Goal: Complete application form: Complete application form

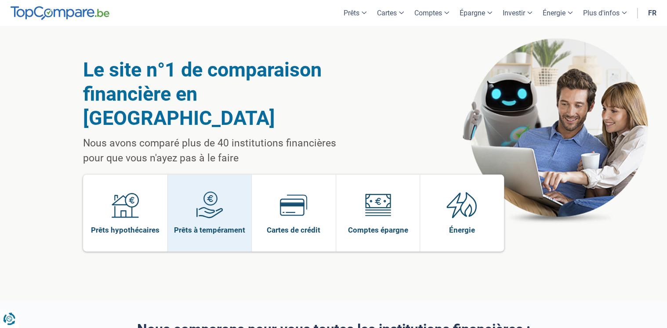
click at [212, 191] on img at bounding box center [209, 204] width 27 height 27
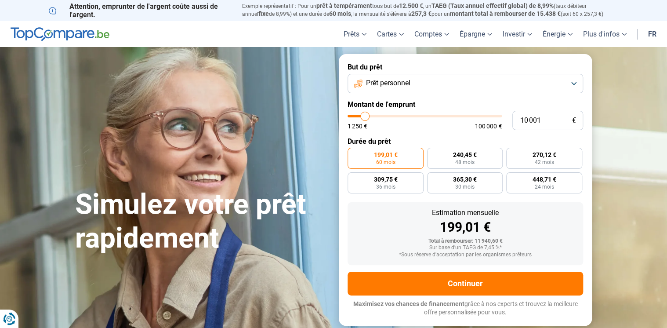
type input "8 000"
type input "8000"
type input "6 250"
type input "6250"
type input "3 000"
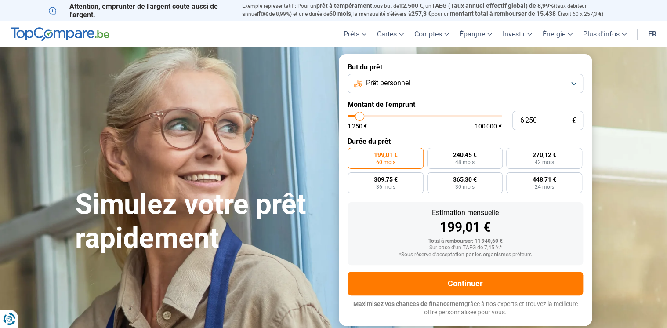
type input "3000"
type input "1 500"
type input "1500"
type input "1 250"
type input "1250"
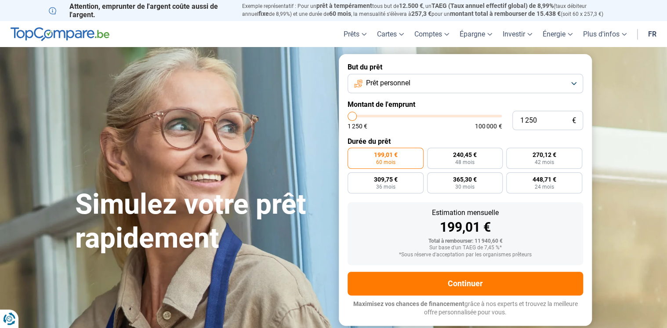
type input "2 000"
type input "2000"
type input "3 000"
type input "3000"
type input "3 250"
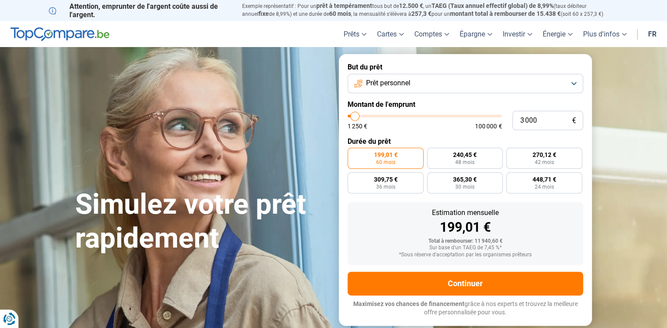
type input "3250"
type input "4 000"
type input "4000"
type input "4 500"
type input "4500"
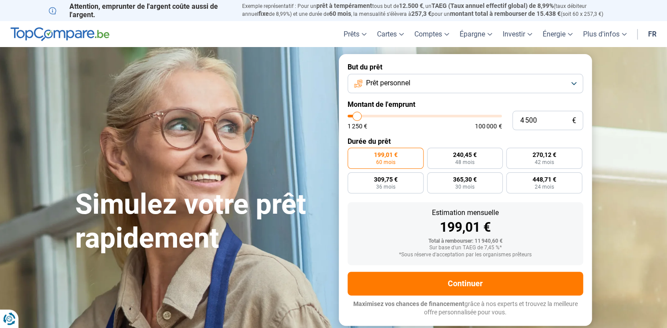
type input "5 500"
type input "5500"
type input "7 250"
type input "7250"
type input "8 000"
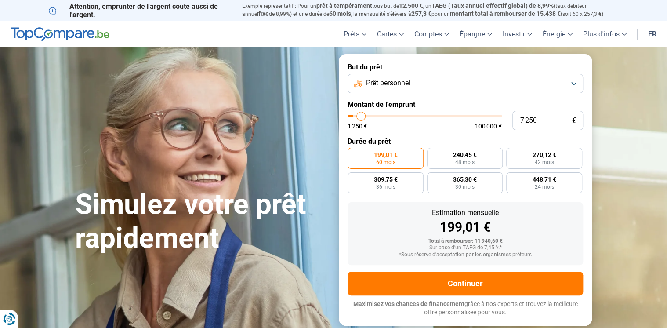
type input "8000"
type input "8 750"
type input "8750"
click at [364, 117] on input "range" at bounding box center [425, 116] width 154 height 3
radio input "true"
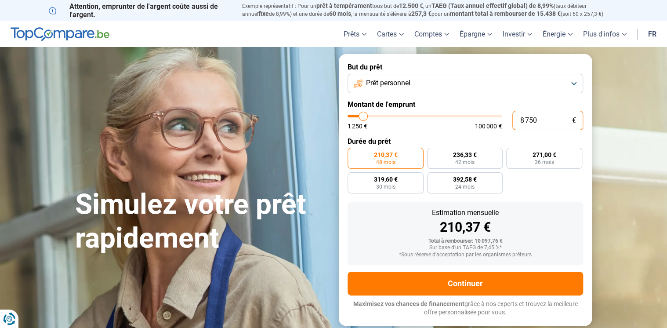
click at [558, 121] on input "8 750" at bounding box center [548, 120] width 71 height 19
type input "875"
type input "1250"
type input "87"
type input "1250"
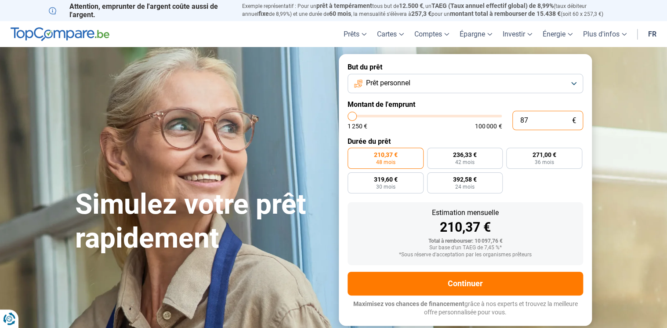
type input "8"
type input "1250"
type input "0"
type input "1250"
type input "7"
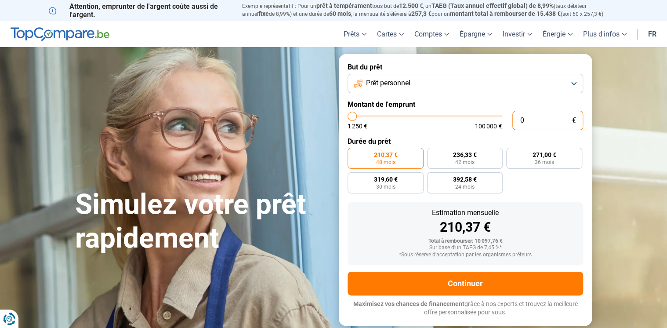
type input "1250"
type input "70"
type input "1250"
type input "700"
type input "1250"
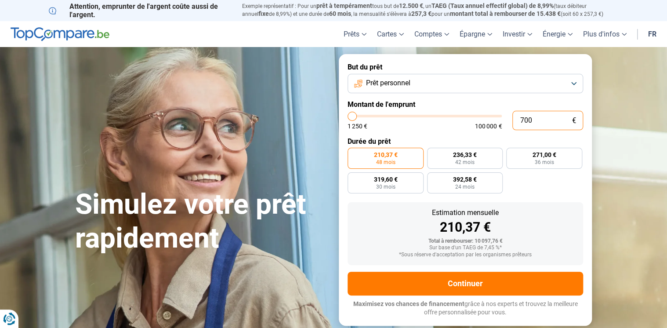
type input "7 000"
type input "7000"
radio input "true"
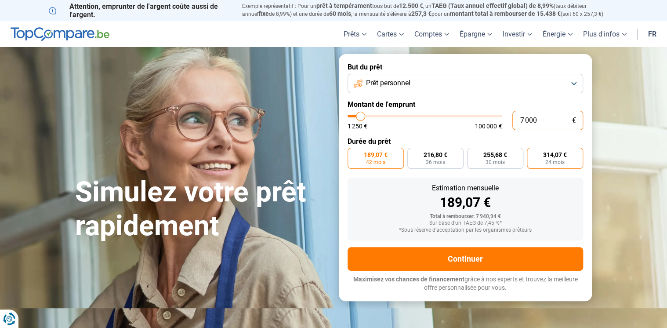
type input "7 000"
click at [558, 153] on span "314,07 €" at bounding box center [555, 155] width 24 height 6
click at [533, 153] on input "314,07 € 24 mois" at bounding box center [530, 151] width 6 height 6
radio input "true"
type input "6 000"
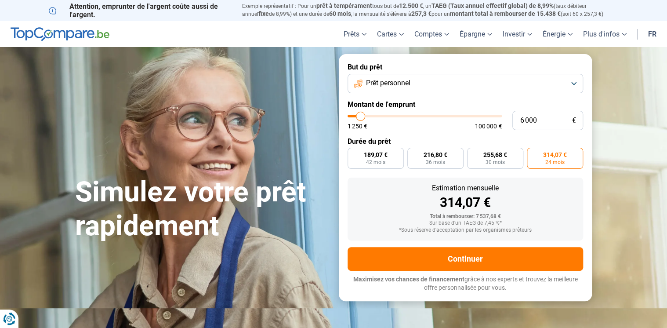
type input "6000"
type input "6 500"
type input "6500"
type input "6 750"
type input "6750"
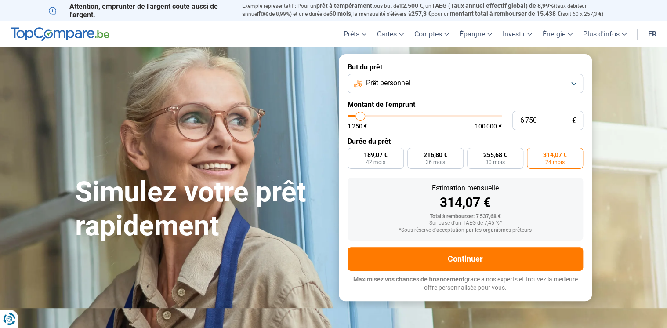
type input "7 250"
type input "7250"
type input "7 500"
type input "7500"
type input "8 000"
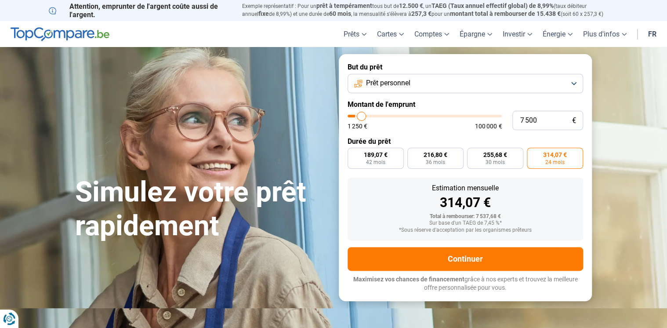
type input "8000"
type input "8 250"
type input "8250"
type input "9 000"
type input "9000"
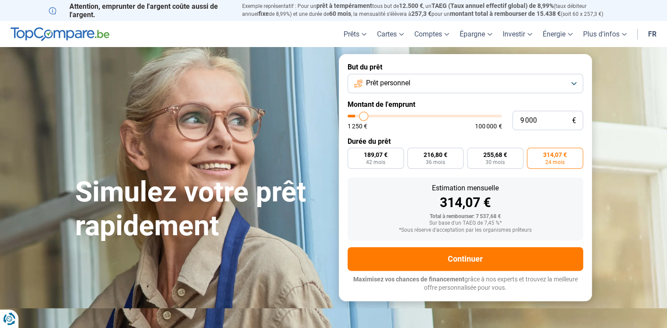
type input "10 000"
type input "10000"
type input "10 750"
type input "10750"
type input "11 250"
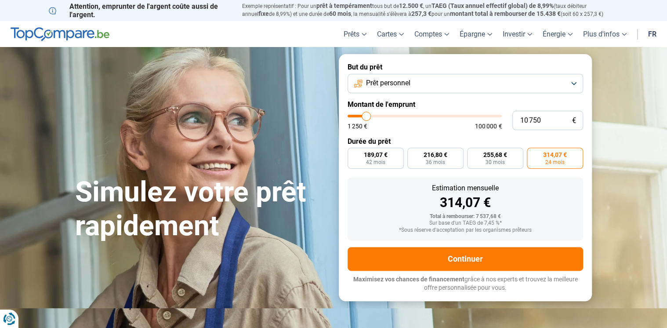
type input "11250"
type input "12 250"
type input "12250"
type input "12 500"
type input "12500"
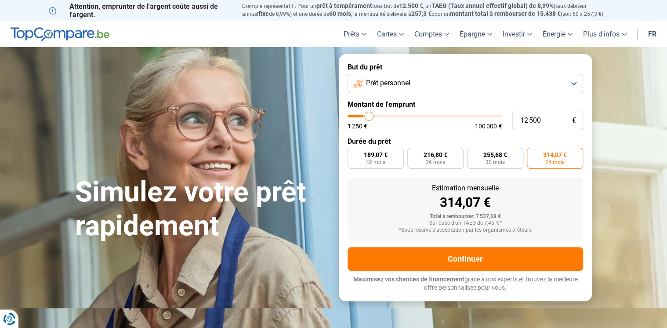
type input "13 250"
type input "13250"
type input "14 000"
type input "14000"
type input "14 750"
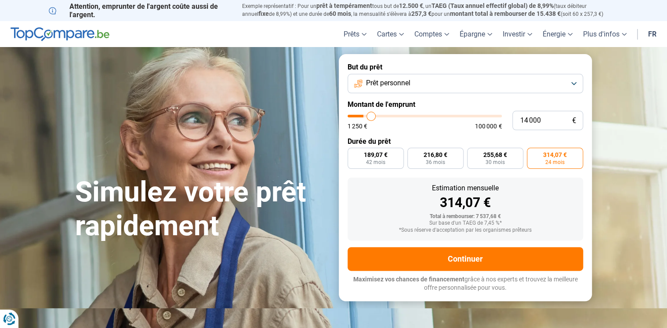
type input "14750"
type input "15 000"
type input "15000"
type input "15 500"
type input "15500"
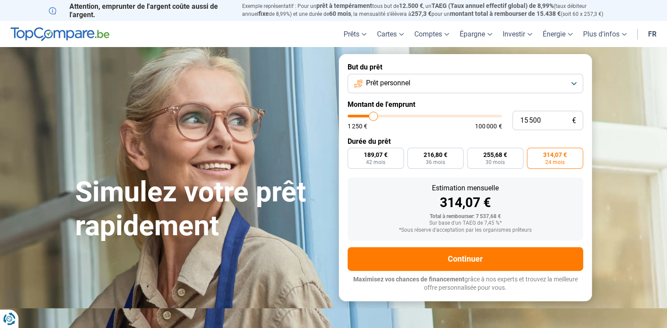
type input "16 000"
type input "16000"
type input "16 500"
type input "16500"
type input "16 750"
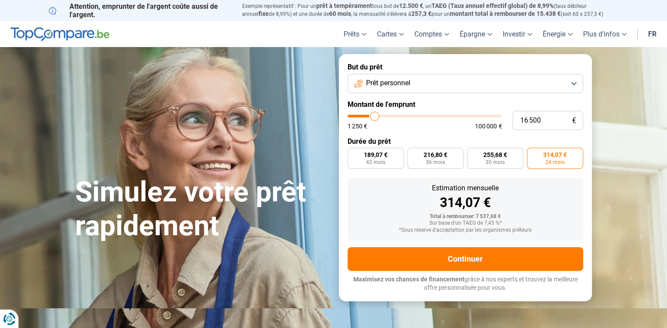
type input "16750"
type input "16 500"
type input "16500"
type input "16 250"
type input "16250"
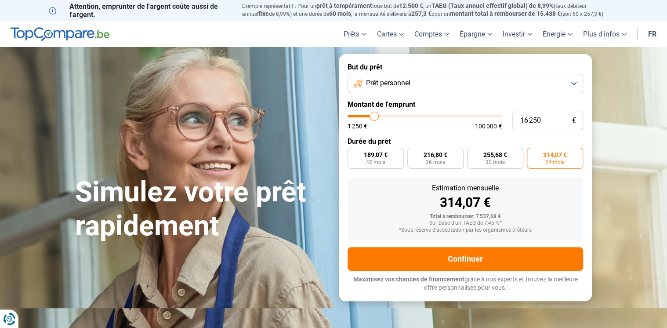
type input "15 750"
type input "15750"
type input "15 250"
type input "15250"
type input "14 250"
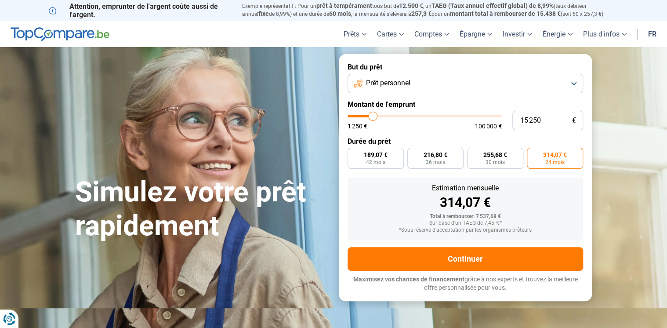
type input "14250"
type input "12 500"
type input "12500"
type input "11 250"
type input "11250"
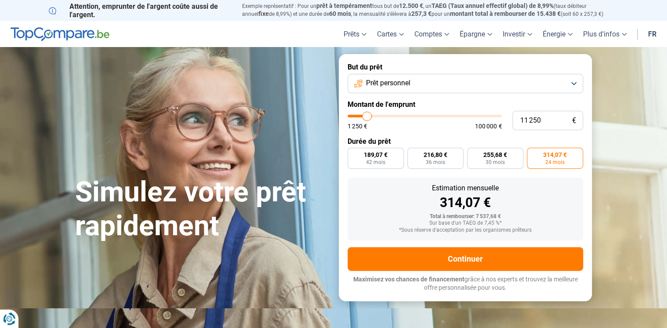
type input "10 750"
type input "10750"
type input "10 250"
type input "10250"
type input "9 750"
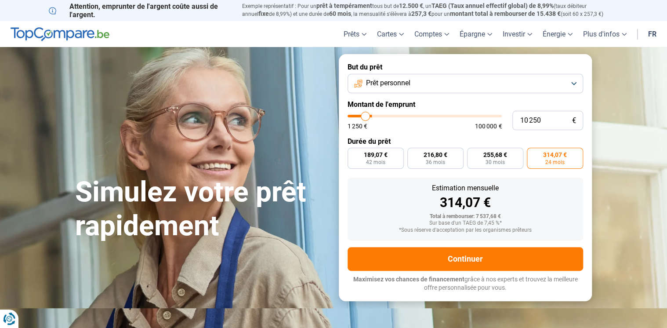
type input "9750"
type input "9 250"
type input "9250"
type input "8 750"
type input "8750"
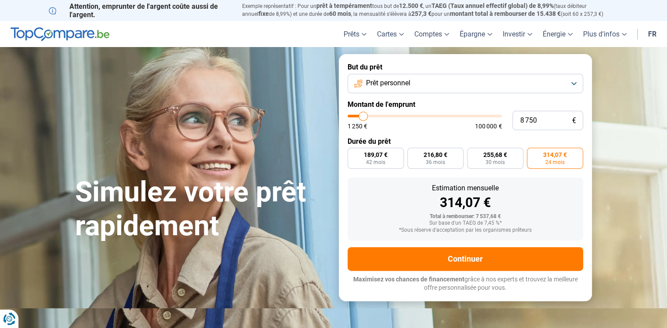
type input "8 500"
type input "8500"
type input "9 000"
type input "9000"
type input "8 750"
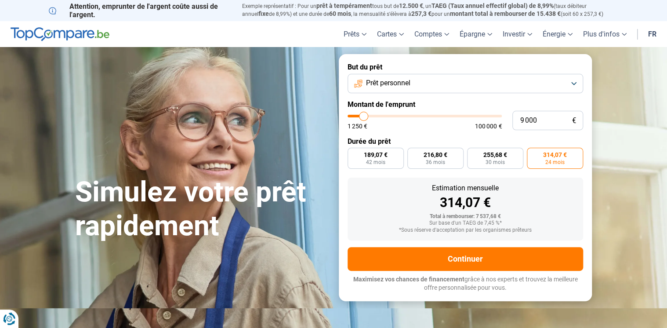
type input "8750"
type input "8 500"
type input "8500"
type input "8 000"
type input "8000"
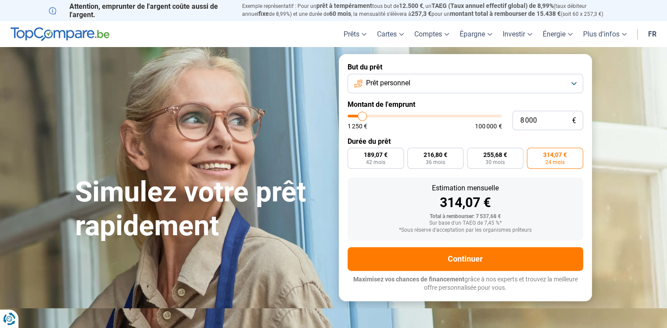
type input "7 500"
type input "7500"
type input "7 250"
type input "7250"
type input "6 750"
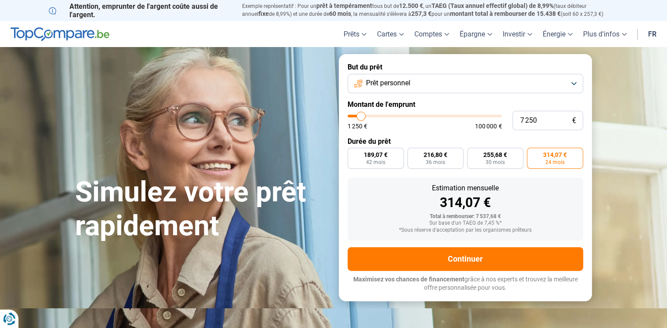
type input "6750"
type input "6 500"
type input "6500"
type input "6 250"
type input "6250"
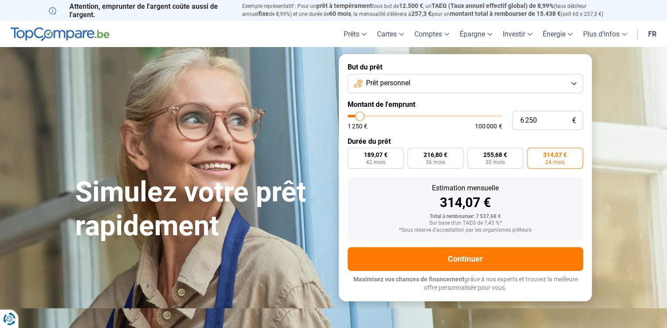
type input "6 500"
type input "6500"
type input "6 750"
type input "6750"
type input "7 000"
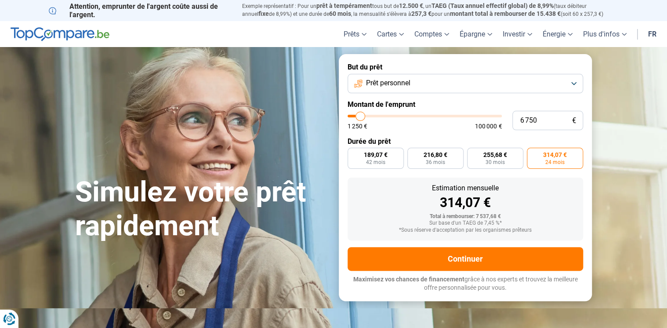
type input "7000"
type input "7 250"
type input "7250"
type input "7 500"
type input "7500"
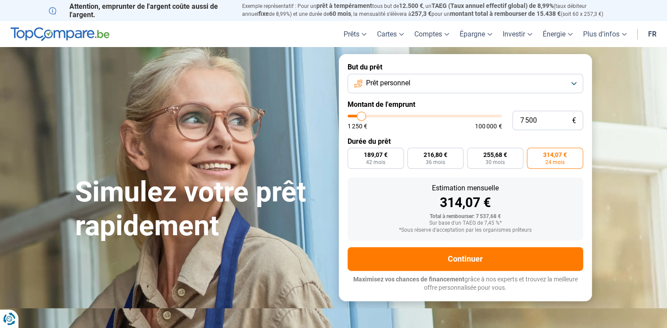
type input "7 750"
type input "7750"
type input "8 000"
type input "8000"
type input "7 750"
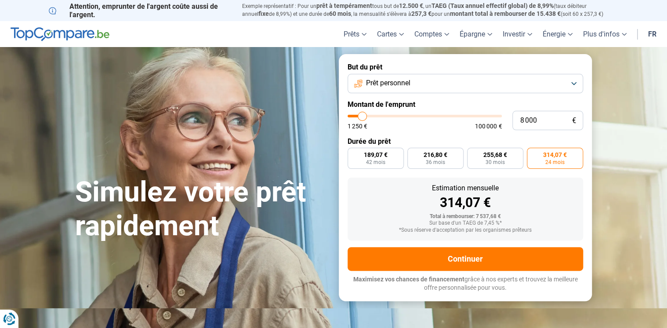
type input "7750"
type input "7 500"
type input "7500"
type input "7 250"
type input "7250"
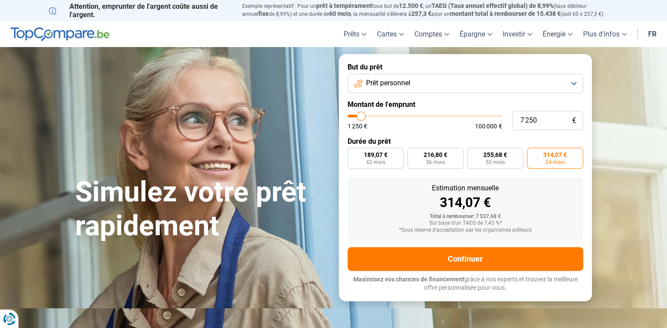
type input "7 000"
type input "7000"
click at [361, 117] on input "range" at bounding box center [425, 116] width 154 height 3
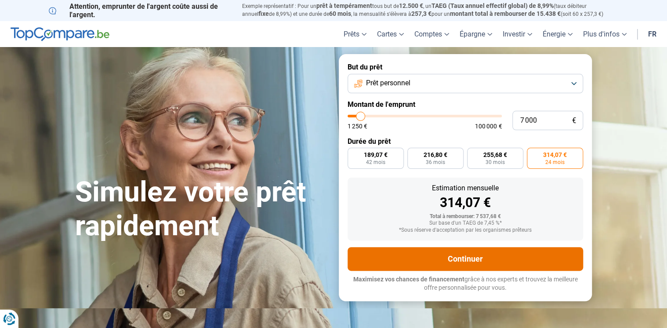
click at [472, 255] on button "Continuer" at bounding box center [466, 259] width 236 height 24
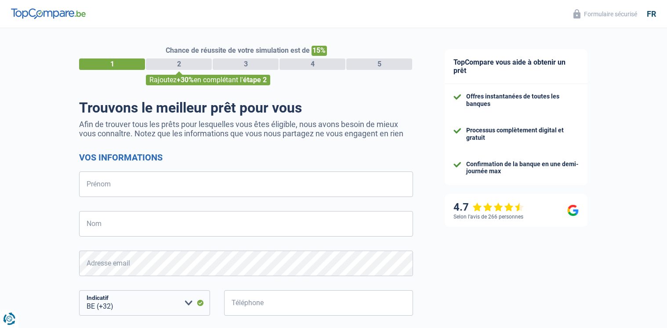
select select "32"
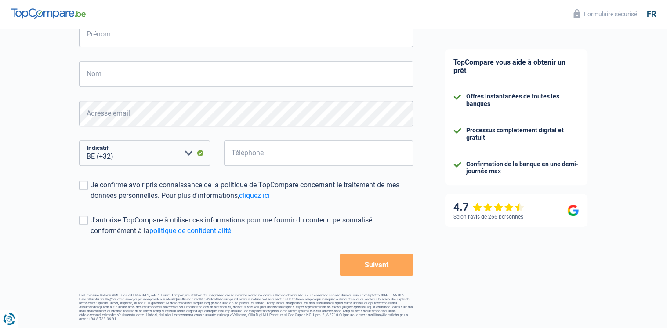
scroll to position [150, 0]
click at [120, 34] on input "Prénom" at bounding box center [246, 34] width 334 height 25
type input "[PERSON_NAME]"
type input "Malrée"
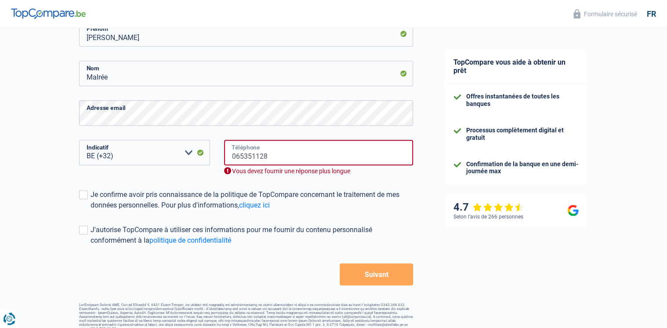
click at [236, 157] on input "065351128" at bounding box center [318, 152] width 189 height 25
click at [239, 157] on input "65351128" at bounding box center [318, 152] width 189 height 25
click at [278, 150] on input "351128" at bounding box center [318, 152] width 189 height 25
type input "3"
click at [280, 155] on input "351128" at bounding box center [318, 152] width 189 height 25
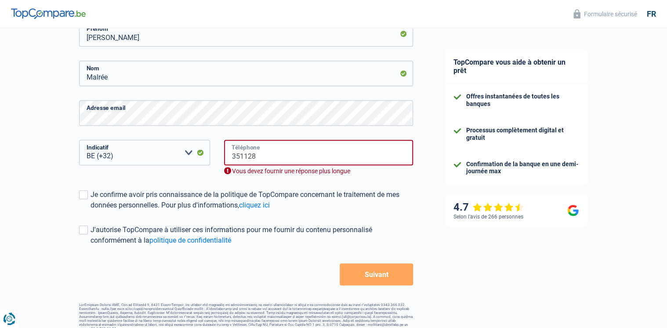
type input "065351128"
click at [83, 193] on span at bounding box center [83, 194] width 9 height 9
click at [91, 211] on input "Je confirme avoir pris connaissance de la politique de TopCompare concernant le…" at bounding box center [91, 211] width 0 height 0
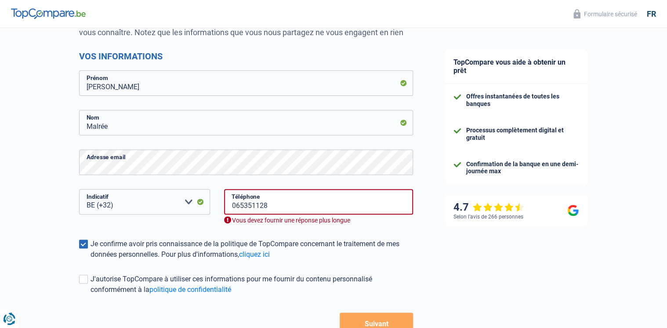
scroll to position [80, 0]
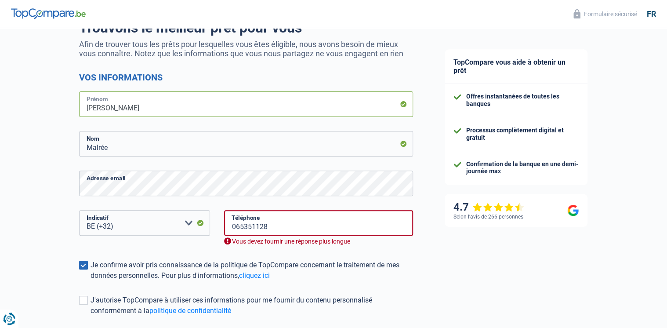
click at [243, 109] on input "[PERSON_NAME]" at bounding box center [246, 103] width 334 height 25
type input "G"
type input "Frédérique"
click at [115, 153] on input "Malrée" at bounding box center [246, 143] width 334 height 25
type input "M"
